Goal: Check status: Check status

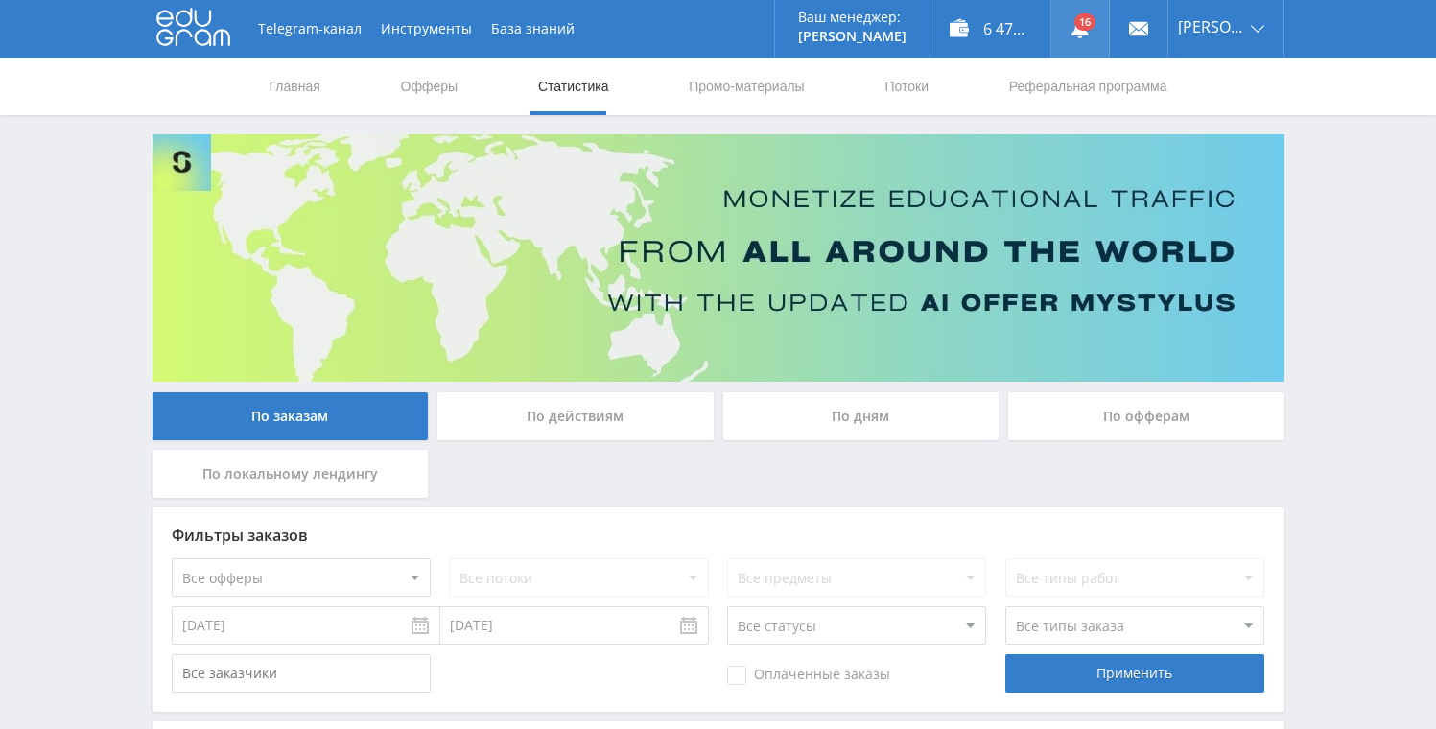
click at [1088, 26] on link at bounding box center [1080, 29] width 58 height 58
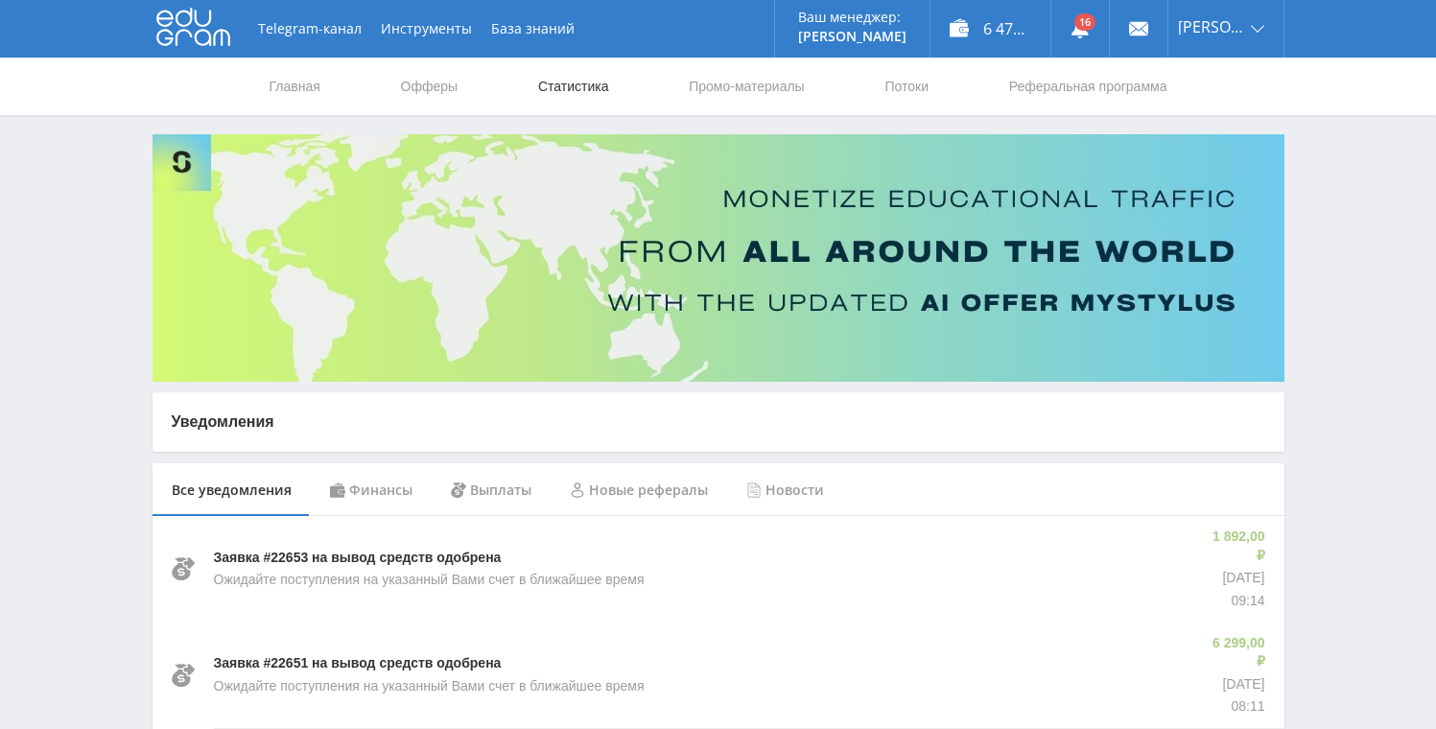
click at [573, 78] on link "Статистика" at bounding box center [573, 87] width 75 height 58
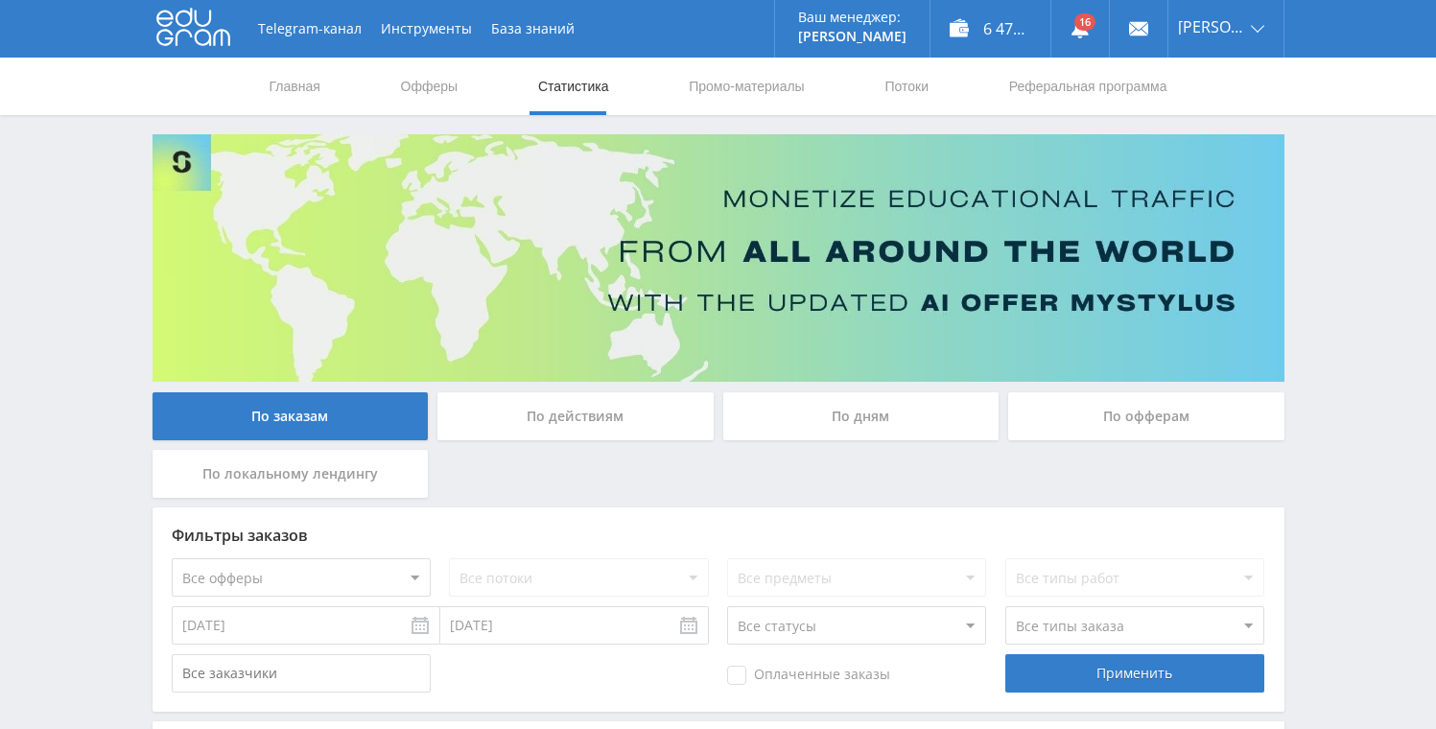
click at [549, 86] on link "Статистика" at bounding box center [573, 87] width 75 height 58
click at [783, 414] on div "По дням" at bounding box center [861, 416] width 276 height 48
click at [0, 0] on input "По дням" at bounding box center [0, 0] width 0 height 0
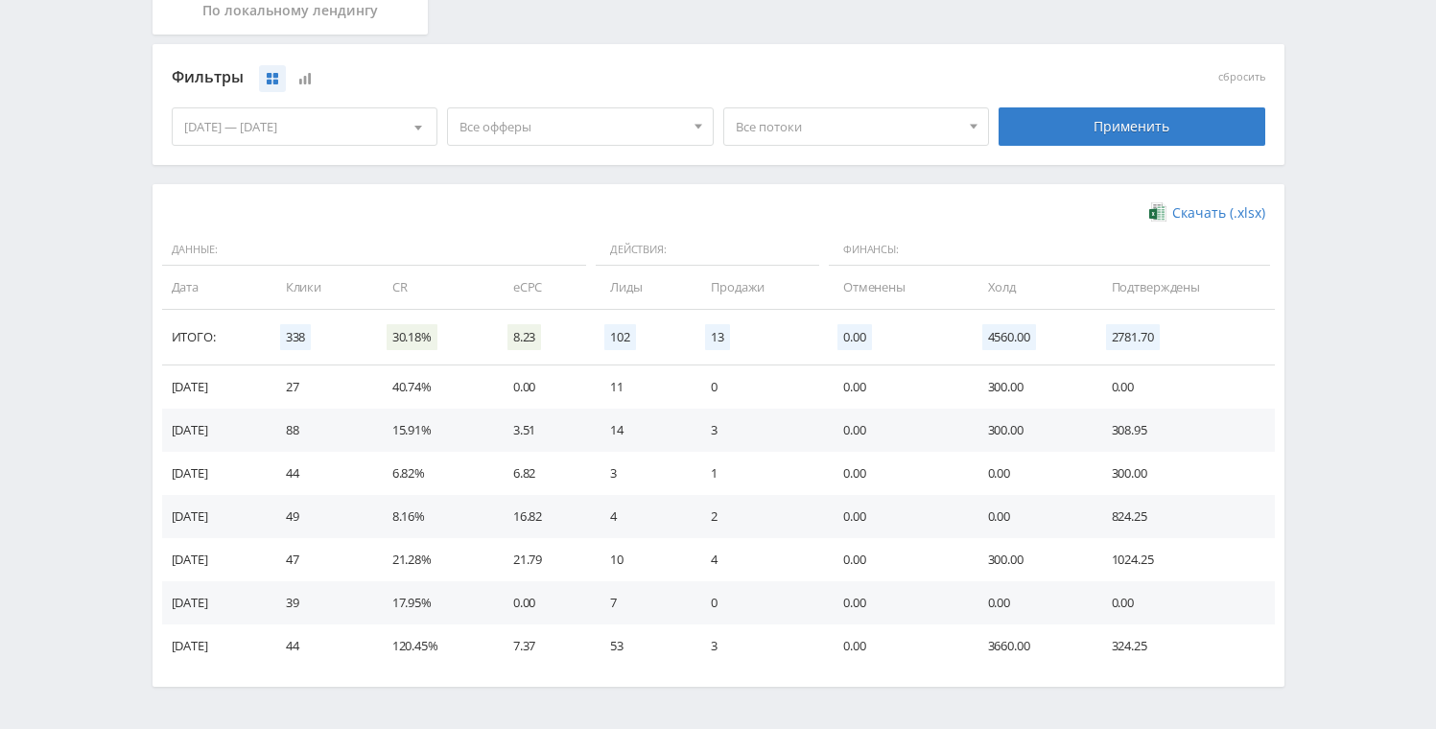
scroll to position [498, 0]
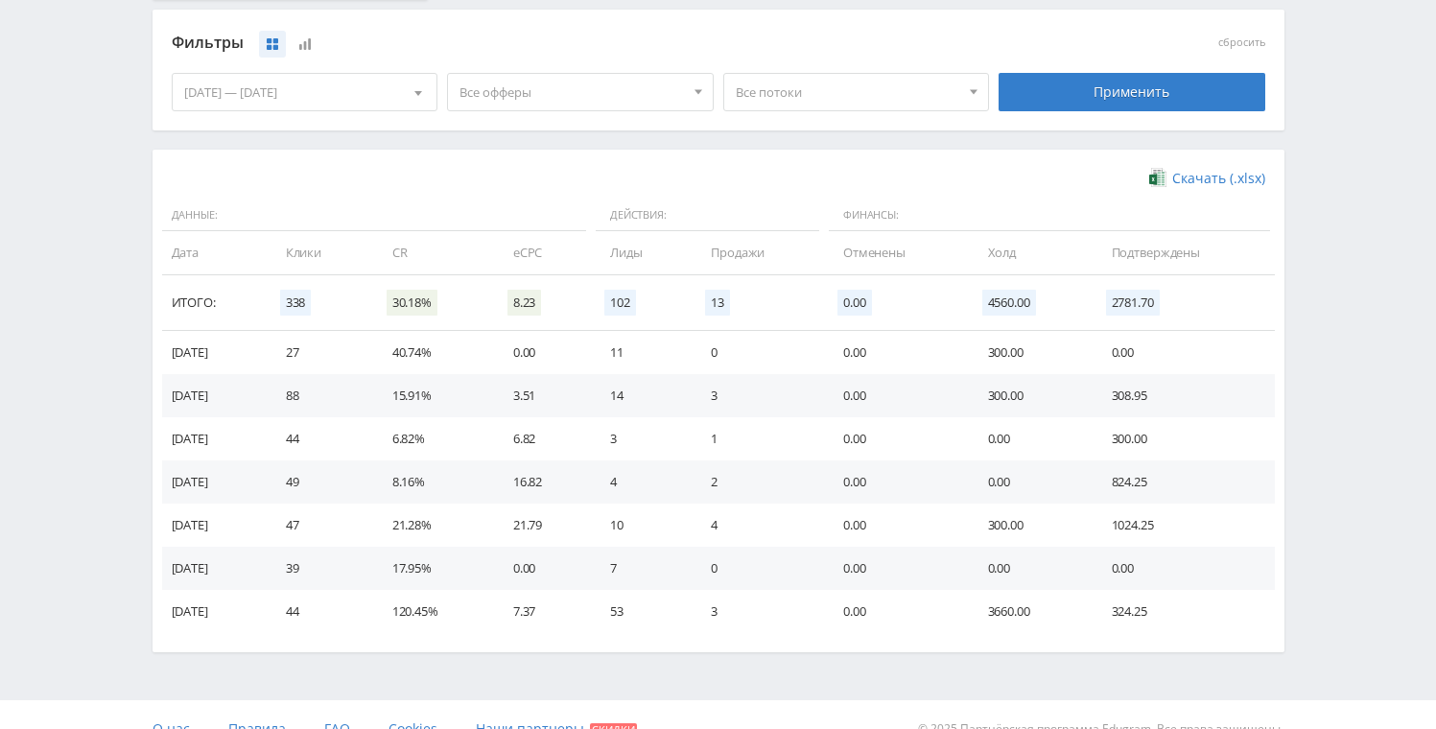
click at [644, 104] on span "Все офферы" at bounding box center [571, 92] width 224 height 36
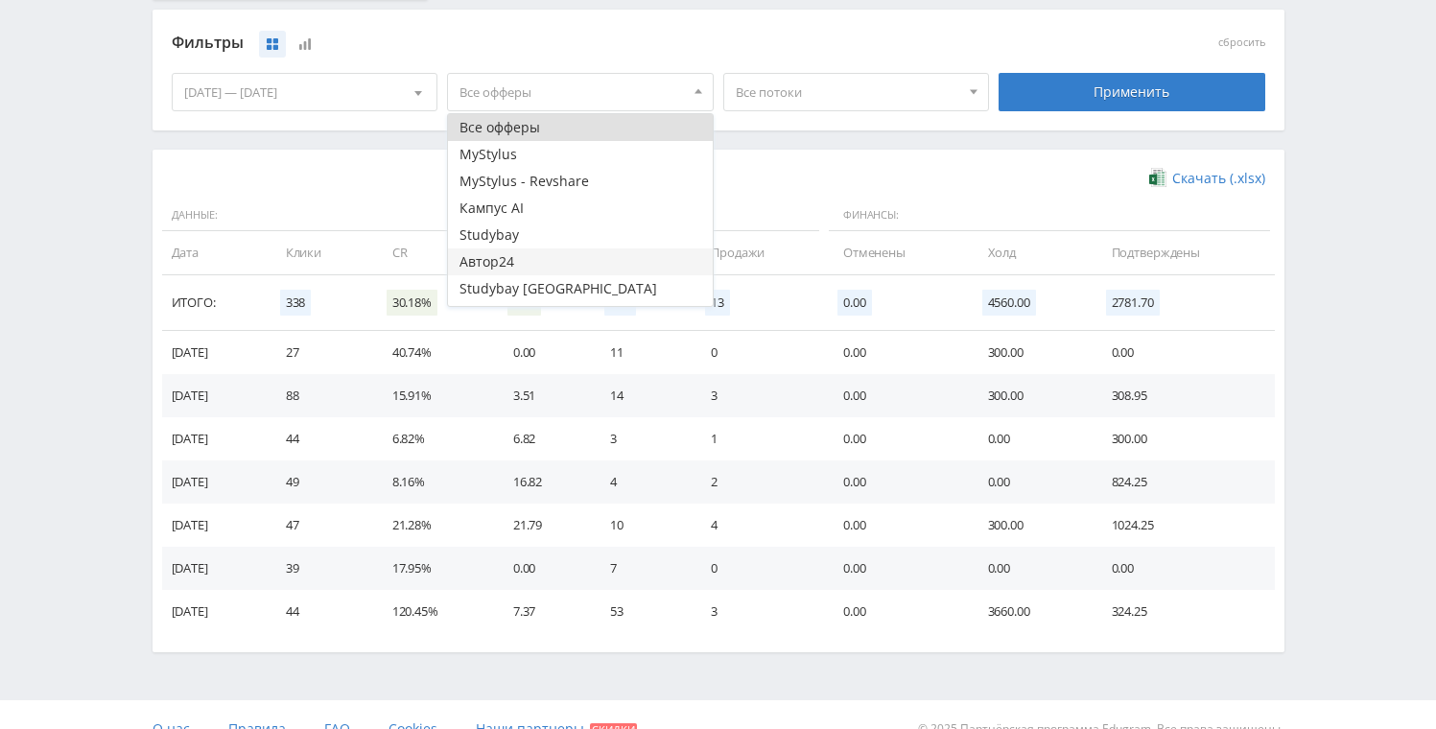
click at [583, 248] on button "Автор24" at bounding box center [580, 261] width 265 height 27
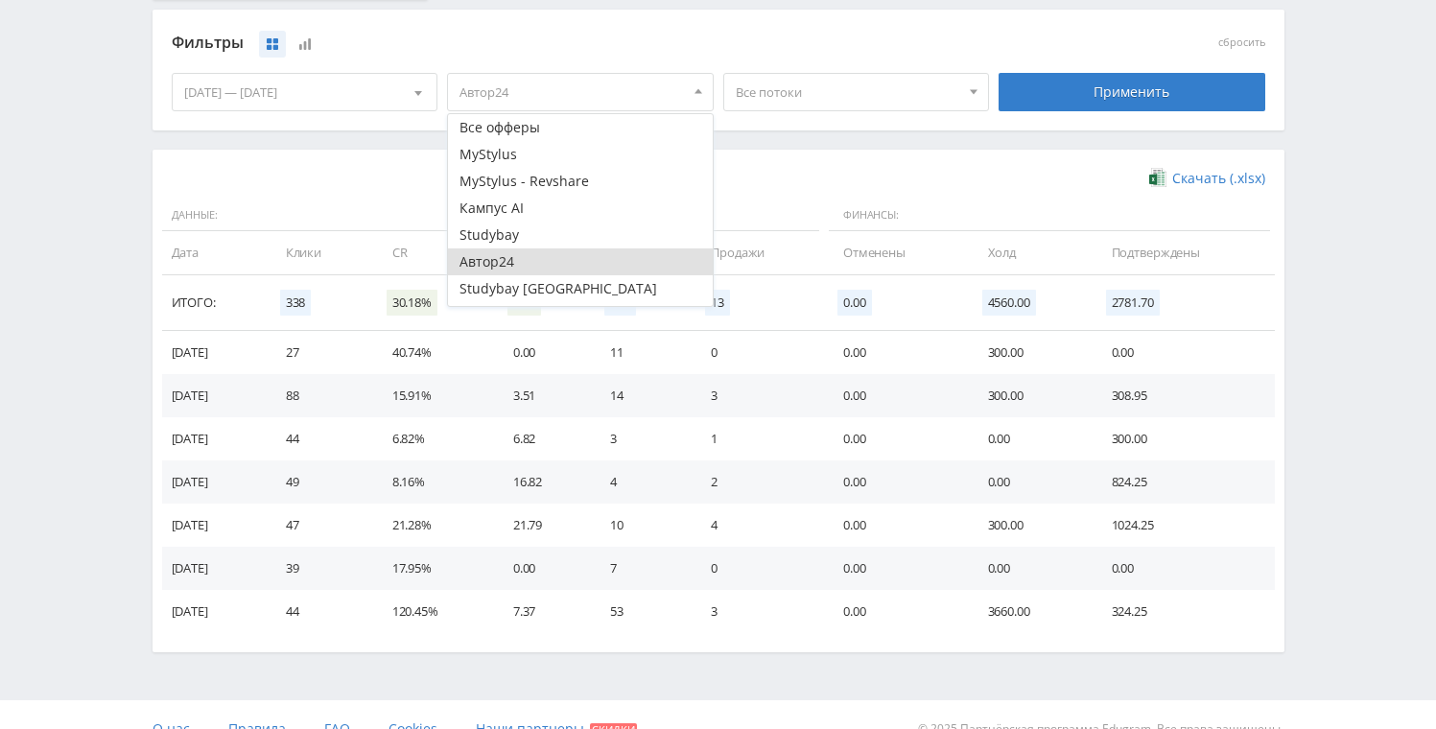
click at [583, 248] on button "Автор24" at bounding box center [580, 261] width 265 height 27
click at [548, 288] on button "Study AI (RevShare)" at bounding box center [580, 291] width 265 height 27
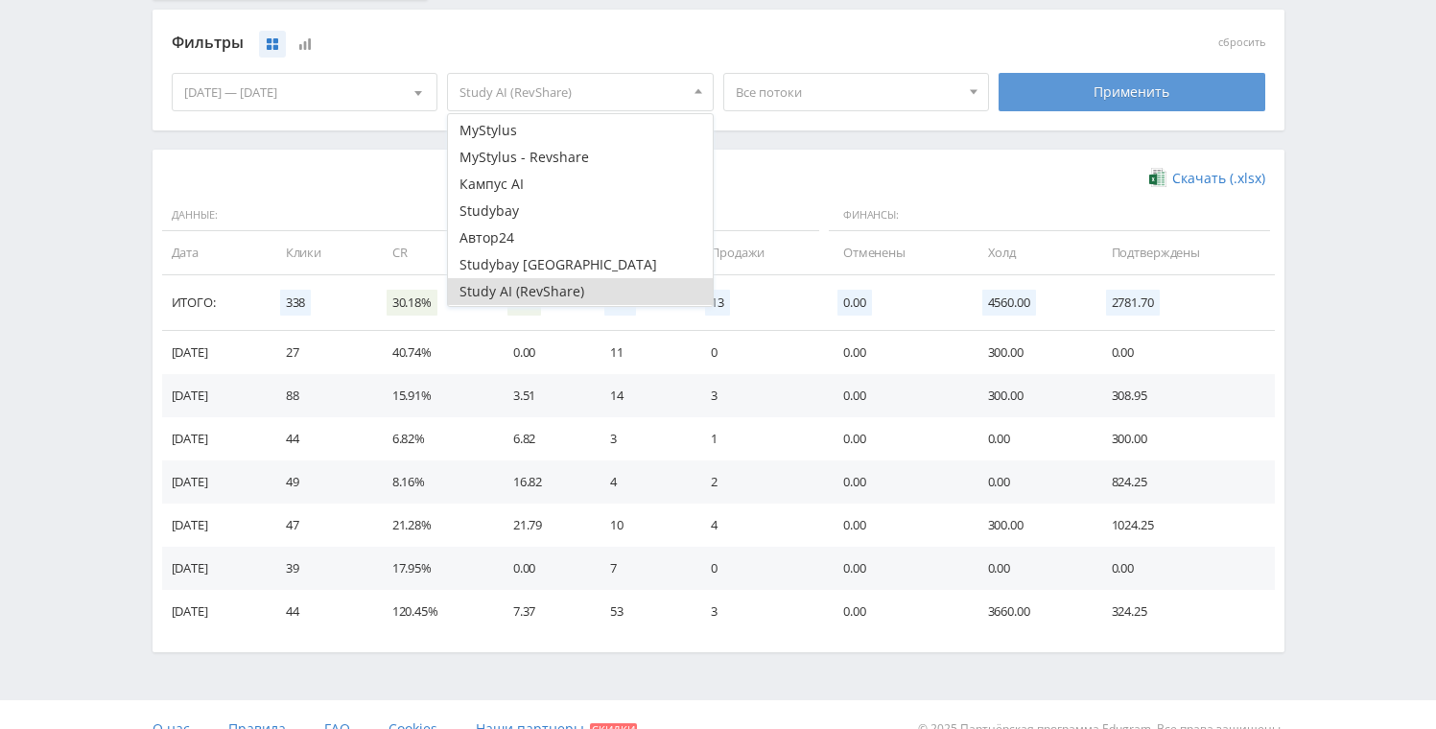
click at [1061, 99] on div "Применить" at bounding box center [1131, 92] width 267 height 38
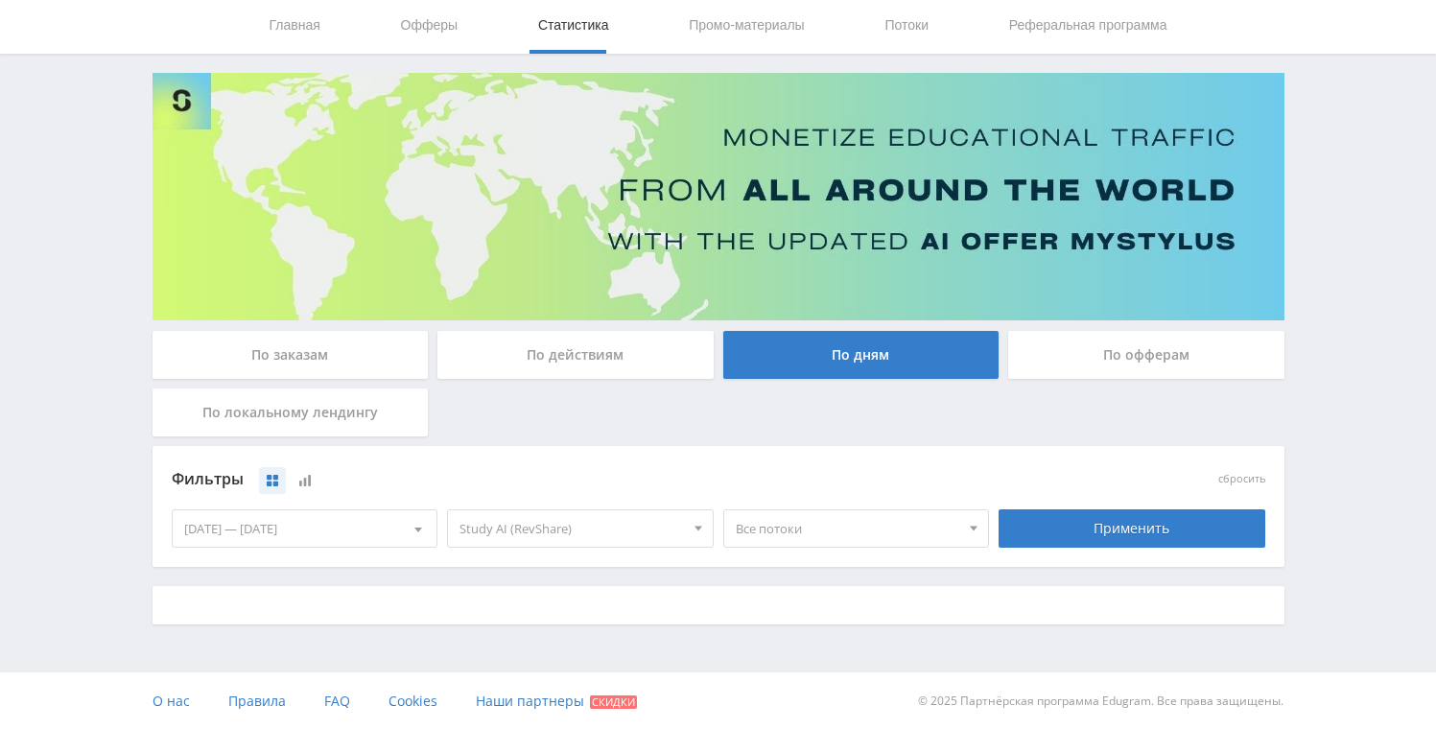
scroll to position [498, 0]
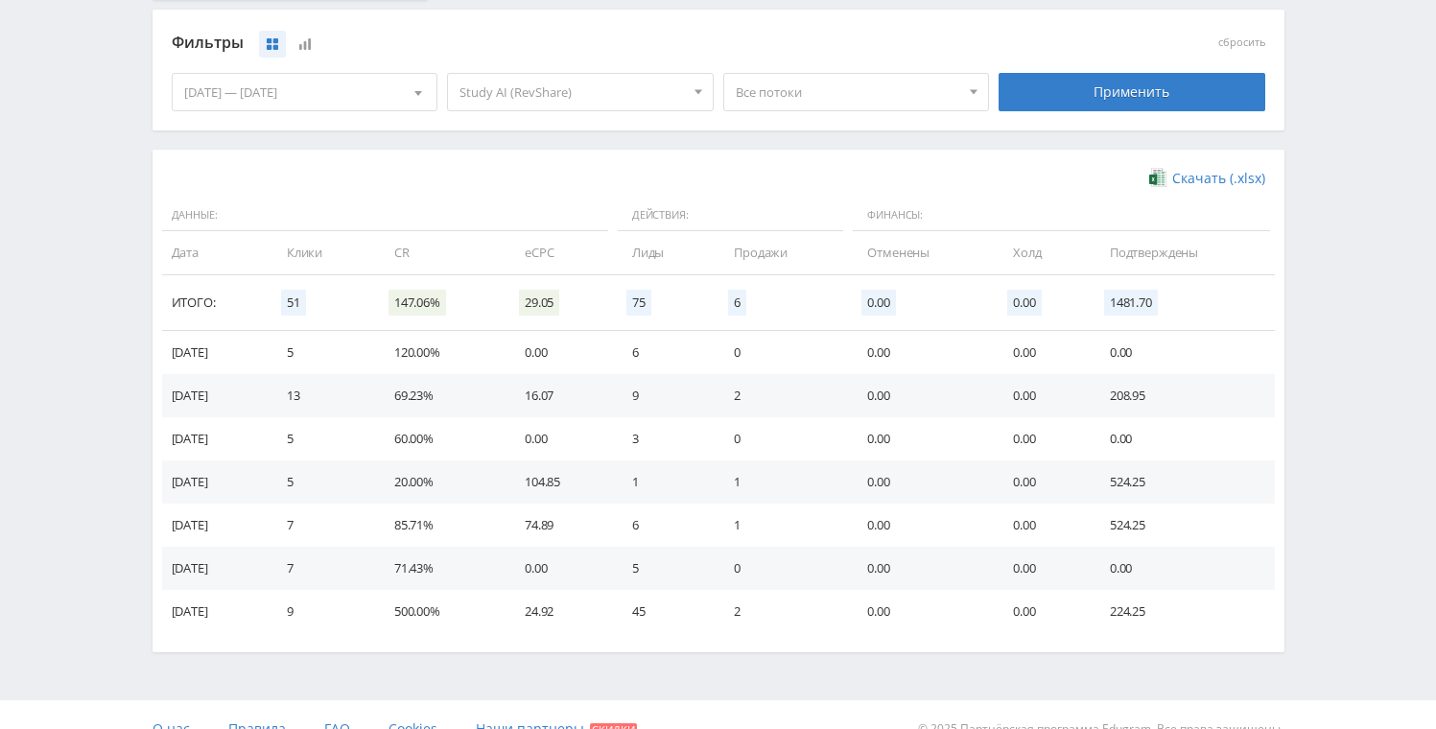
click at [352, 96] on div "05.09.2025 — 11.09.2025" at bounding box center [305, 92] width 265 height 36
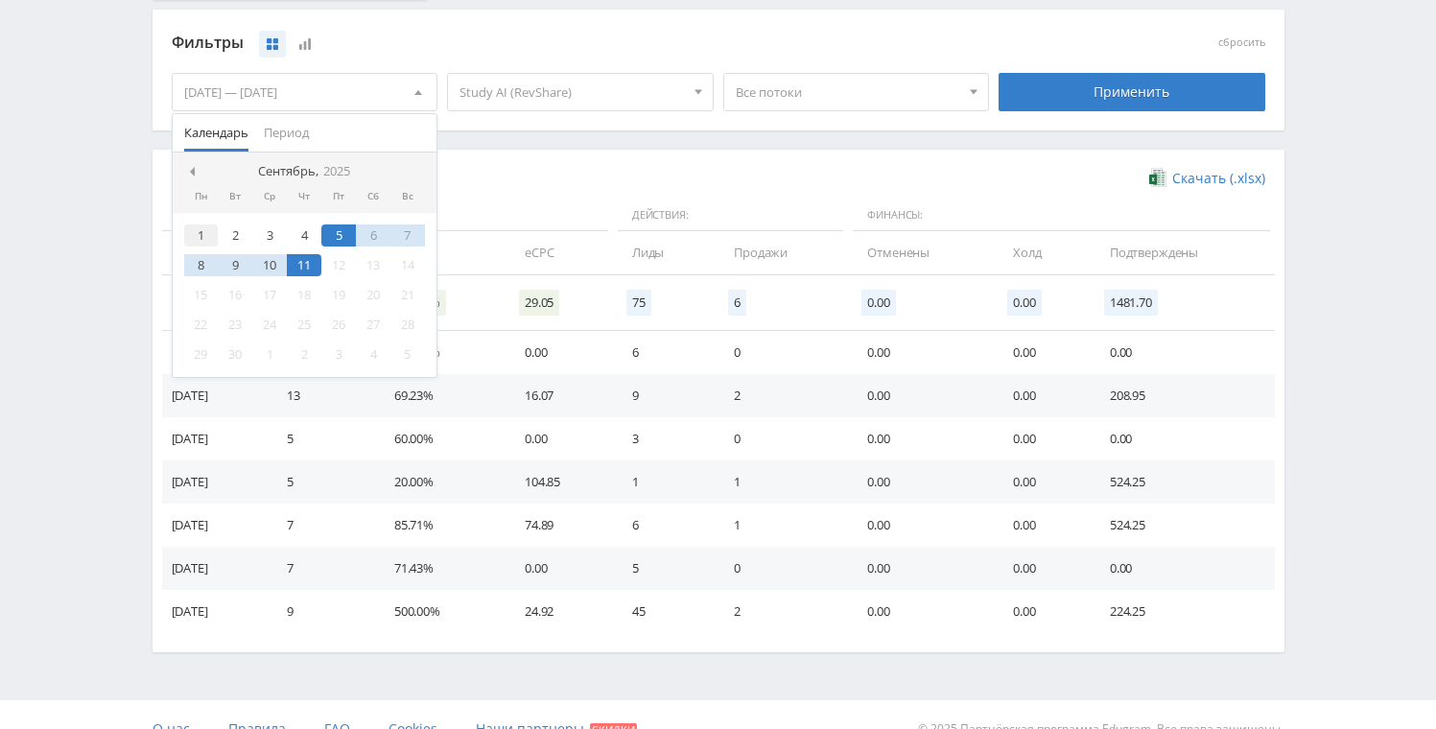
click at [200, 230] on div "1" at bounding box center [201, 235] width 35 height 22
click at [300, 261] on div "11" at bounding box center [304, 265] width 35 height 22
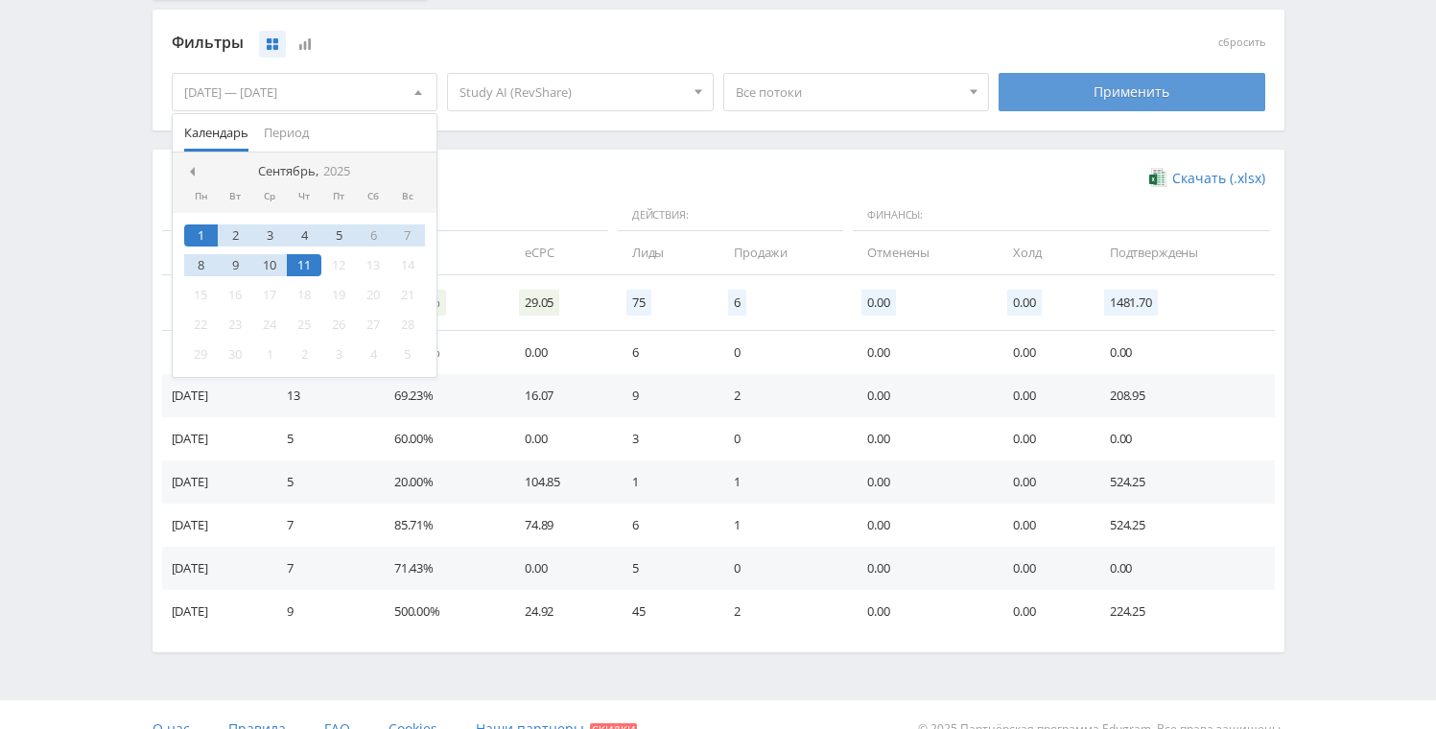
click at [1110, 100] on div "Применить" at bounding box center [1131, 92] width 267 height 38
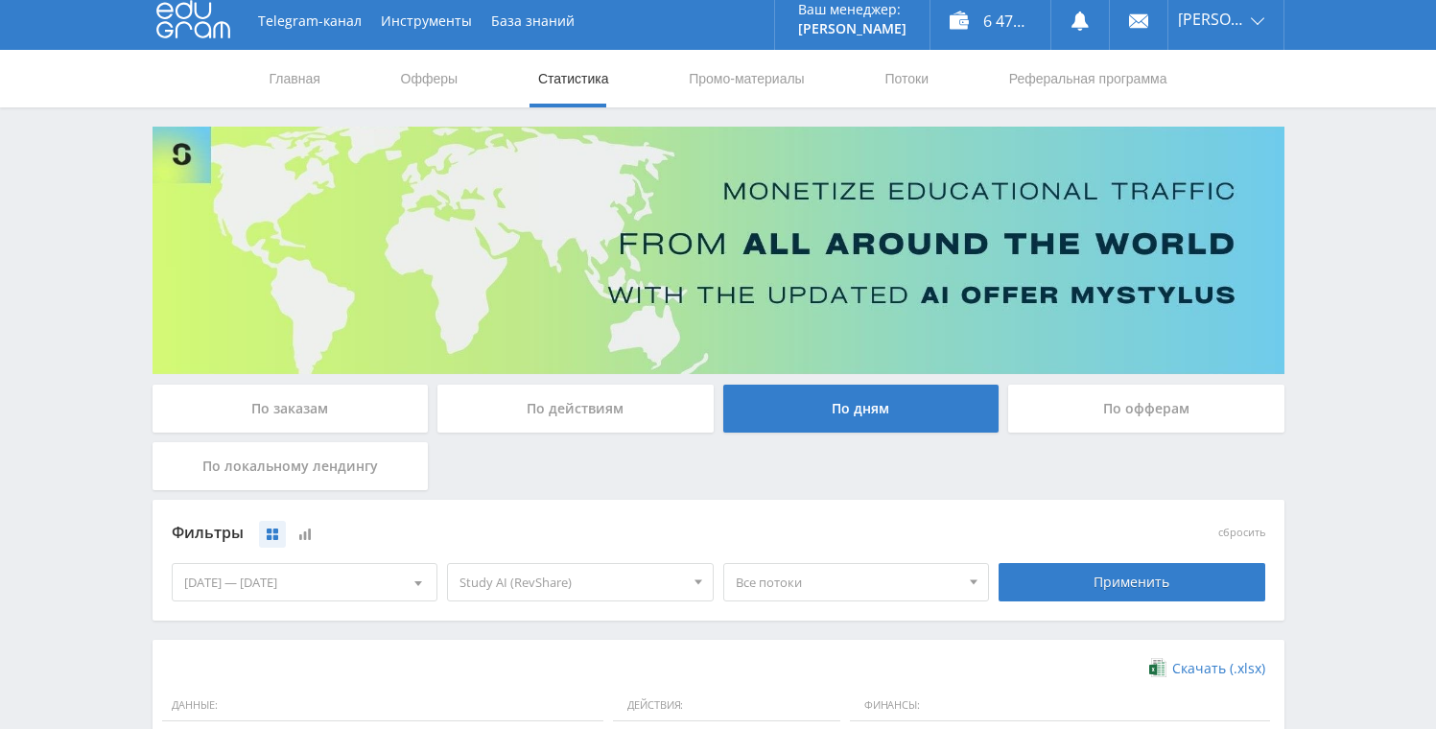
scroll to position [0, 0]
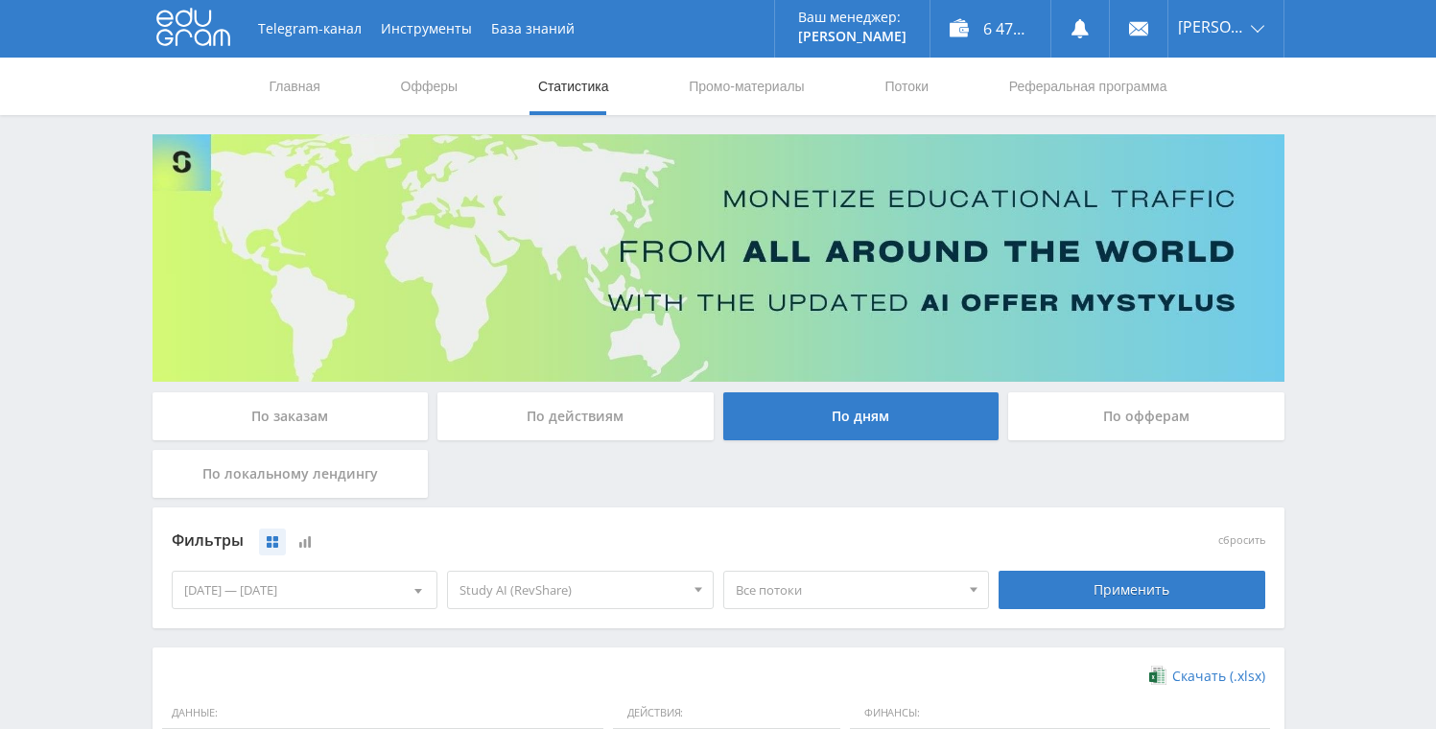
click at [536, 78] on link "Статистика" at bounding box center [573, 87] width 75 height 58
click at [538, 82] on link "Статистика" at bounding box center [573, 87] width 75 height 58
click at [387, 428] on div "По заказам" at bounding box center [290, 416] width 276 height 48
click at [0, 0] on input "По заказам" at bounding box center [0, 0] width 0 height 0
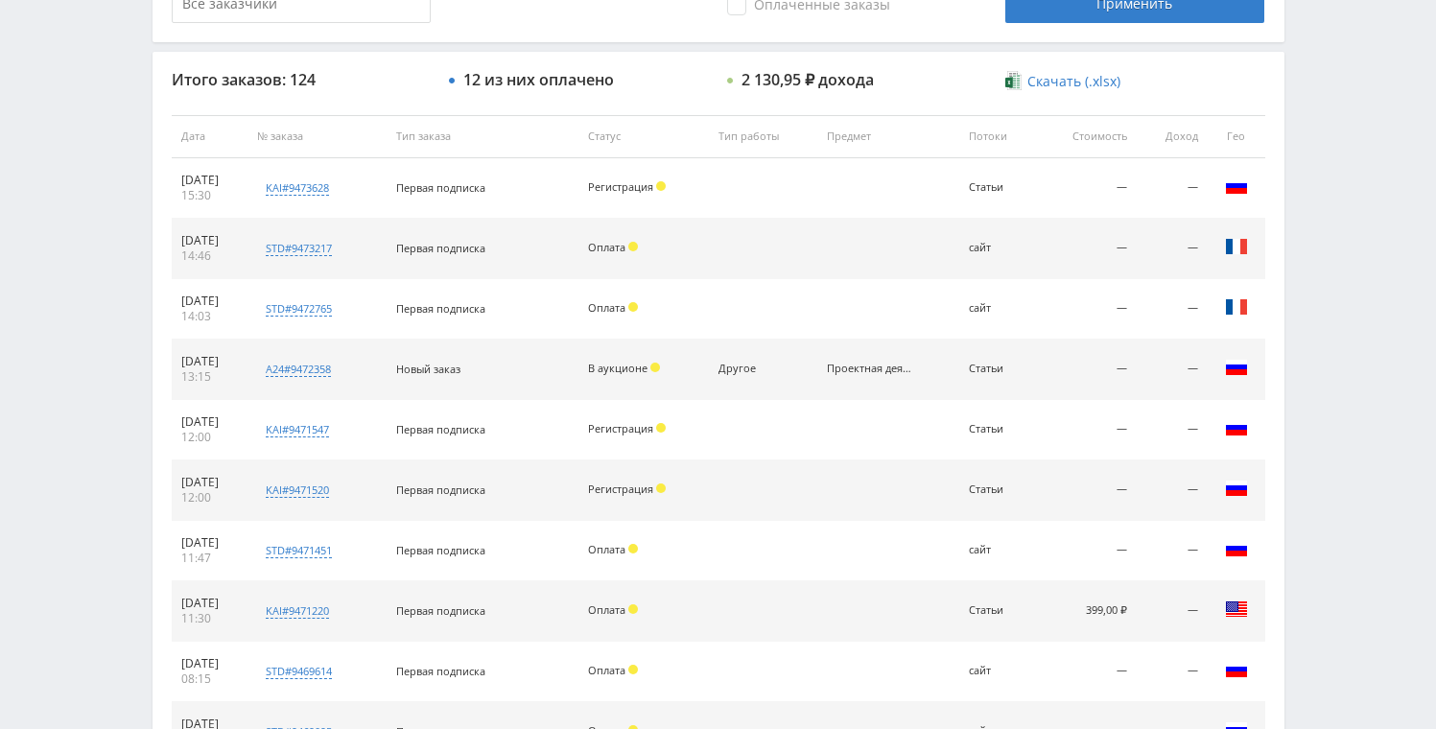
scroll to position [672, 0]
